Goal: Information Seeking & Learning: Learn about a topic

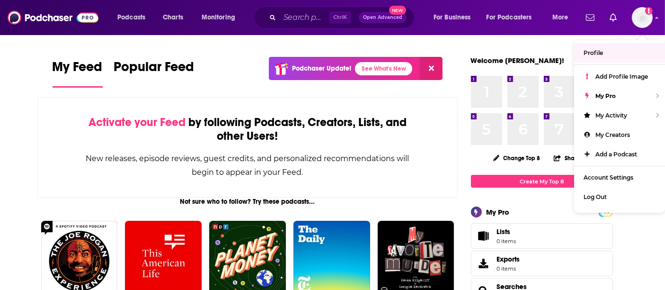
drag, startPoint x: 129, startPoint y: 100, endPoint x: 139, endPoint y: 76, distance: 26.1
click at [129, 100] on div "Activate your Feed by following Podcasts, Creators, Lists, and other Users! New…" at bounding box center [247, 147] width 421 height 100
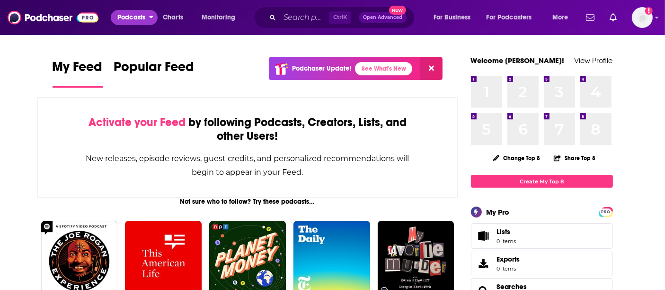
click at [129, 23] on span "Podcasts" at bounding box center [131, 17] width 28 height 13
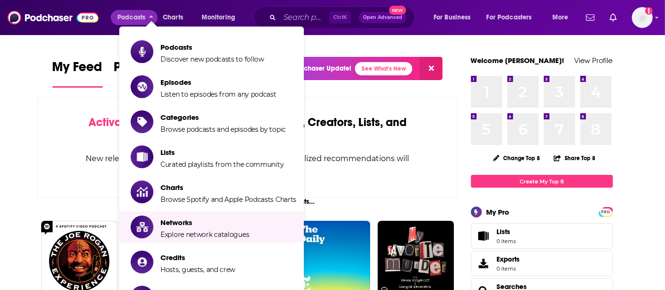
click at [197, 202] on li "Charts Browse Spotify and Apple Podcasts Charts" at bounding box center [211, 191] width 185 height 31
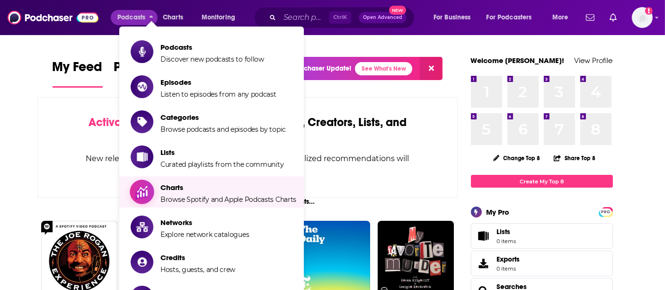
click at [198, 187] on span "Charts" at bounding box center [228, 187] width 136 height 9
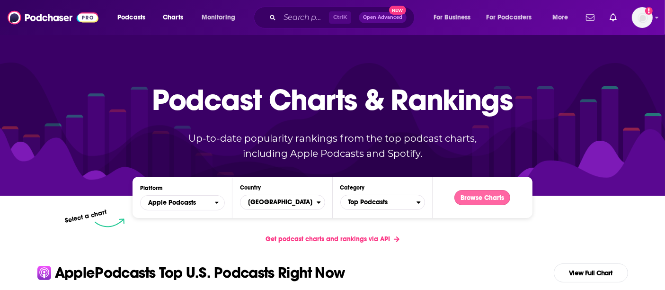
click at [491, 198] on button "Browse Charts" at bounding box center [482, 197] width 56 height 15
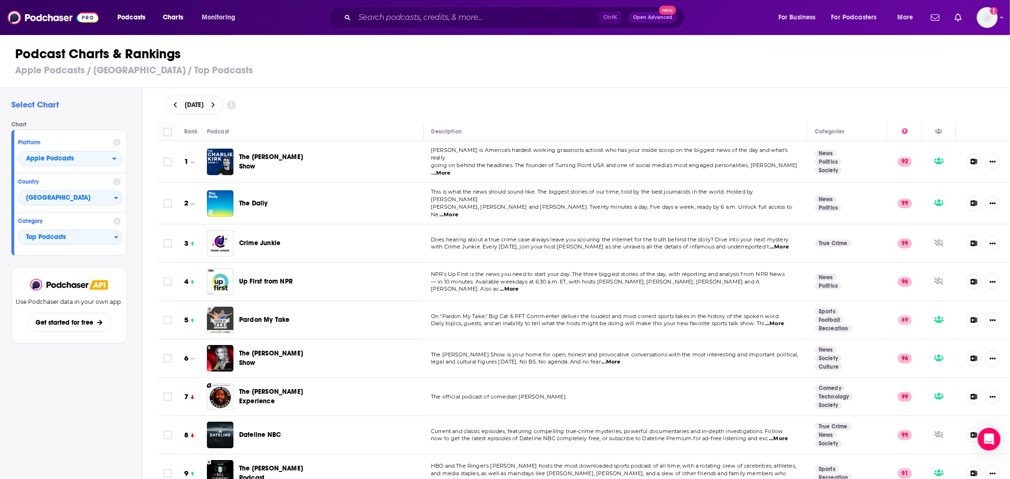
click at [260, 156] on span "The [PERSON_NAME] Show" at bounding box center [271, 162] width 64 height 18
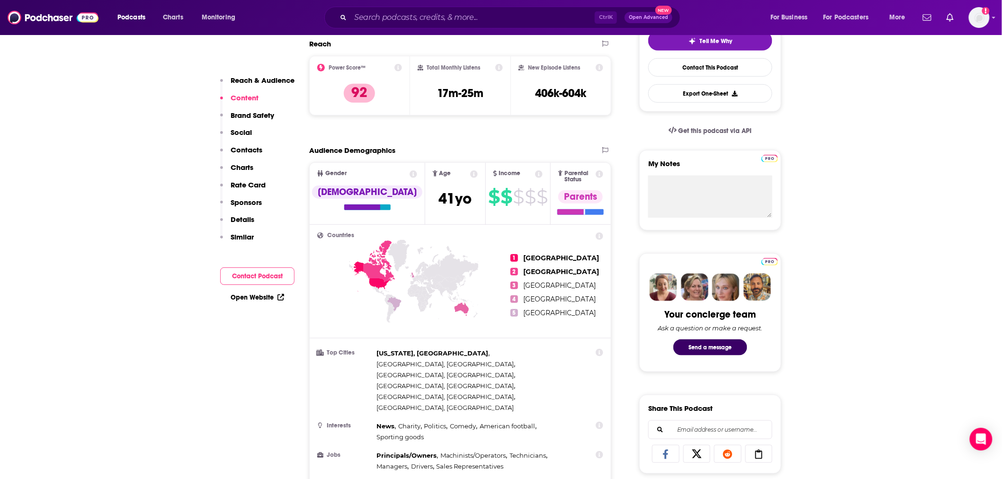
scroll to position [140, 0]
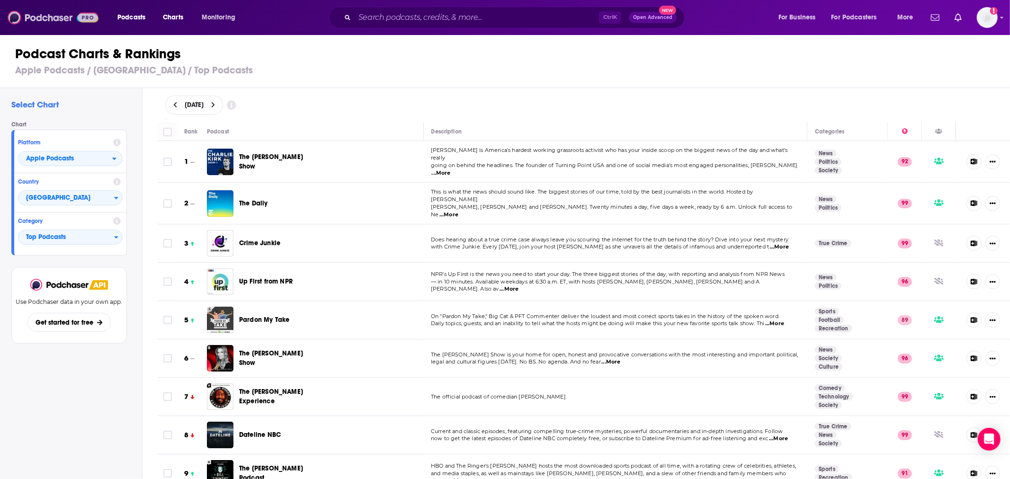
click at [46, 16] on img at bounding box center [53, 18] width 91 height 18
